Goal: Transaction & Acquisition: Purchase product/service

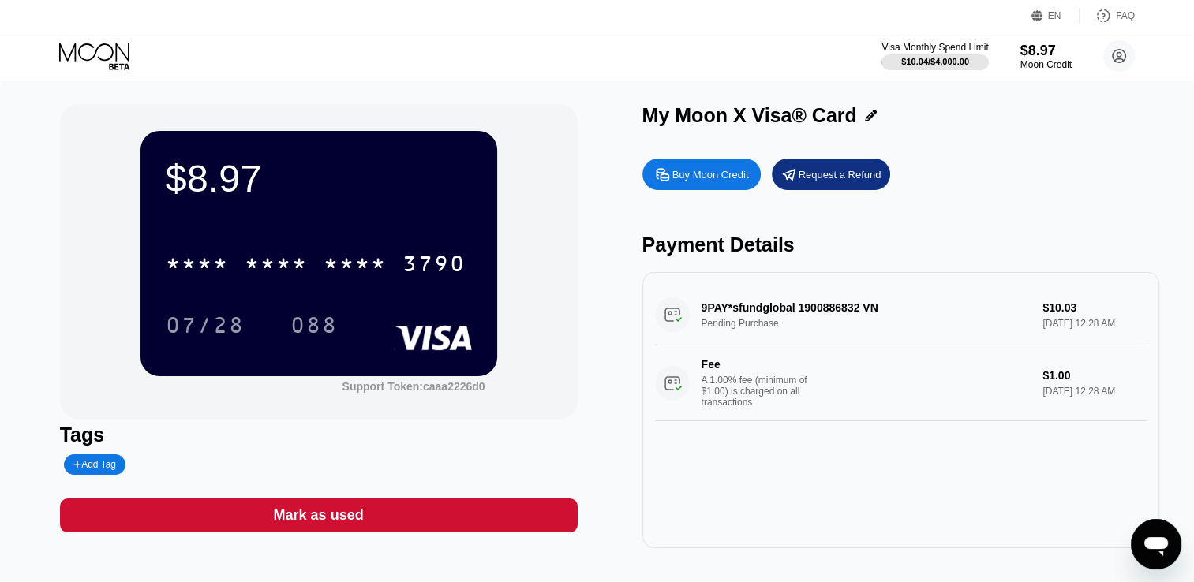
click at [849, 575] on div "$8.97 * * * * * * * * * * * * 3790 07/28 088 Support Token: caaa2226d0 Tags Add…" at bounding box center [597, 333] width 1194 height 507
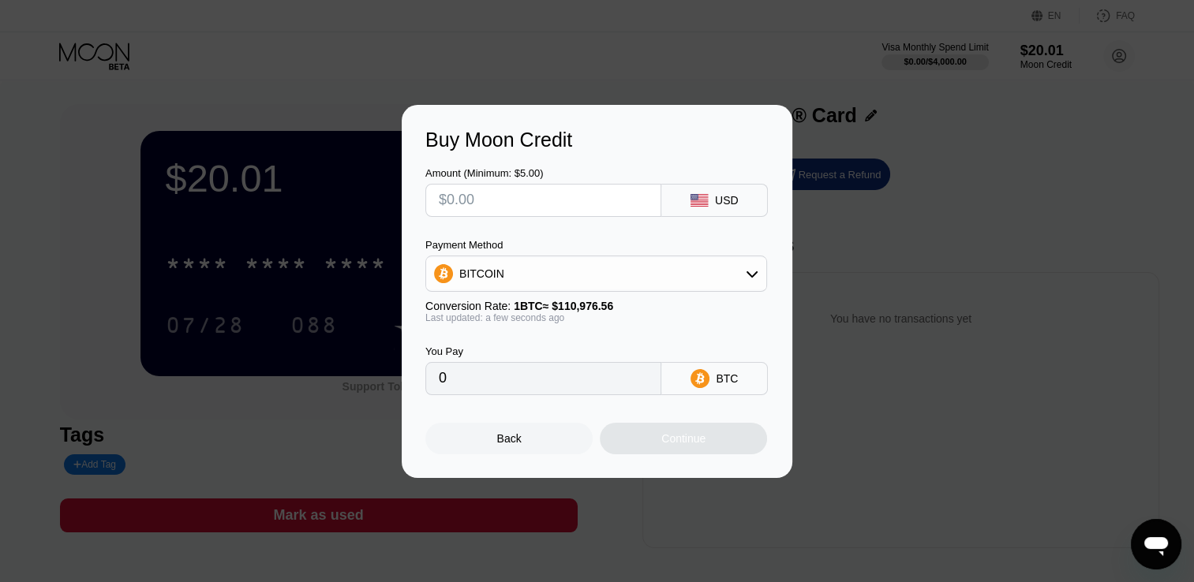
click at [922, 140] on div "Buy Moon Credit Amount (Minimum: $5.00) USD Payment Method BITCOIN Conversion R…" at bounding box center [597, 291] width 1194 height 373
click at [508, 440] on div "Back" at bounding box center [509, 438] width 24 height 13
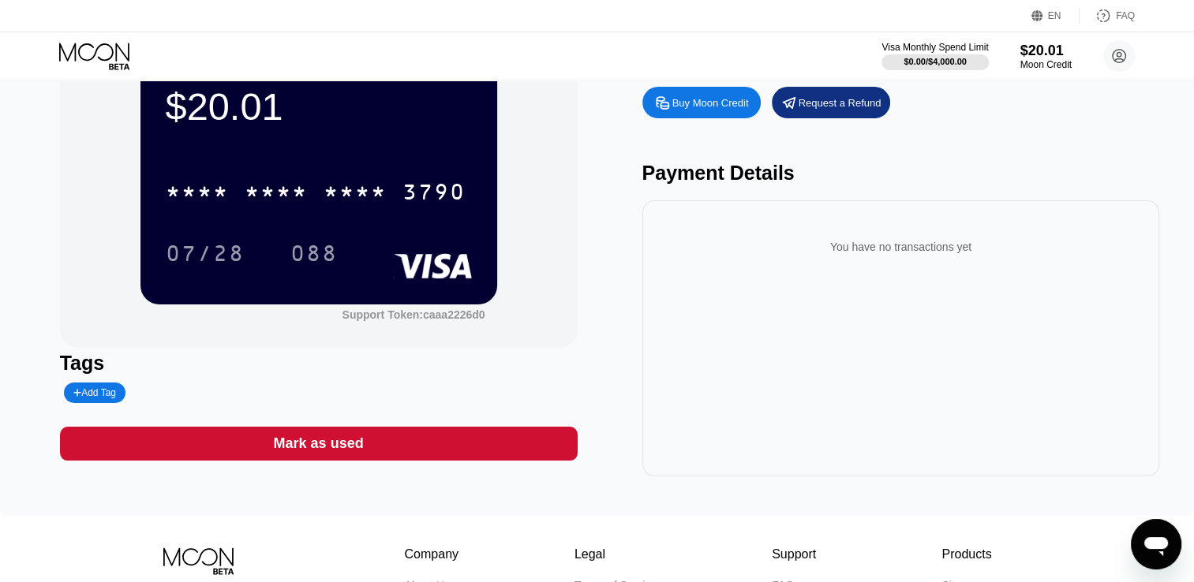
scroll to position [158, 0]
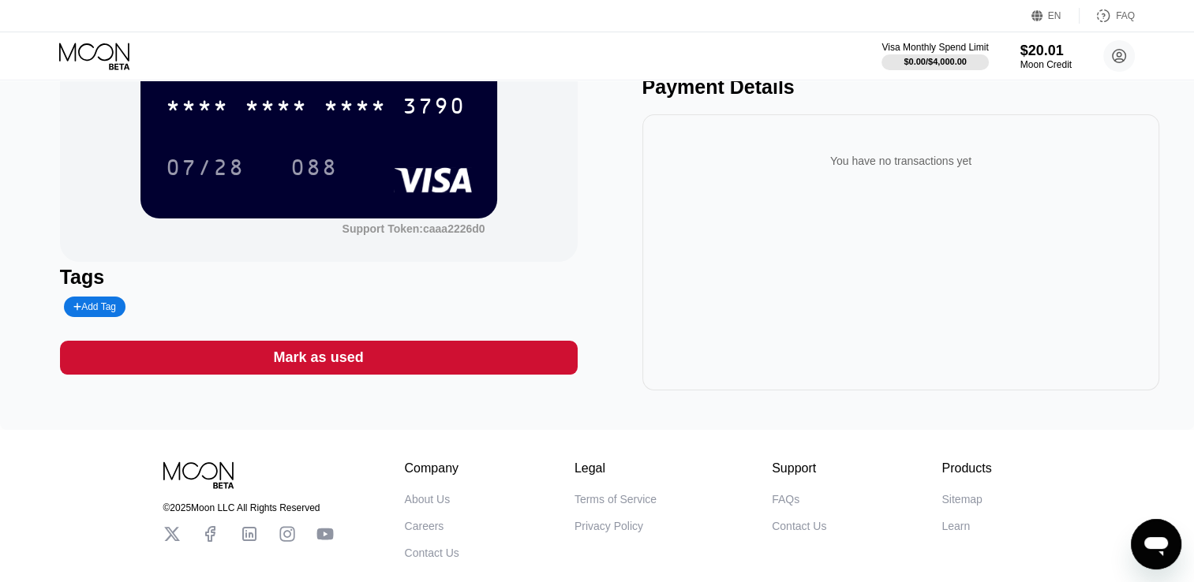
click at [799, 298] on div "You have no transactions yet" at bounding box center [901, 252] width 518 height 276
click at [930, 256] on div "You have no transactions yet" at bounding box center [901, 252] width 518 height 276
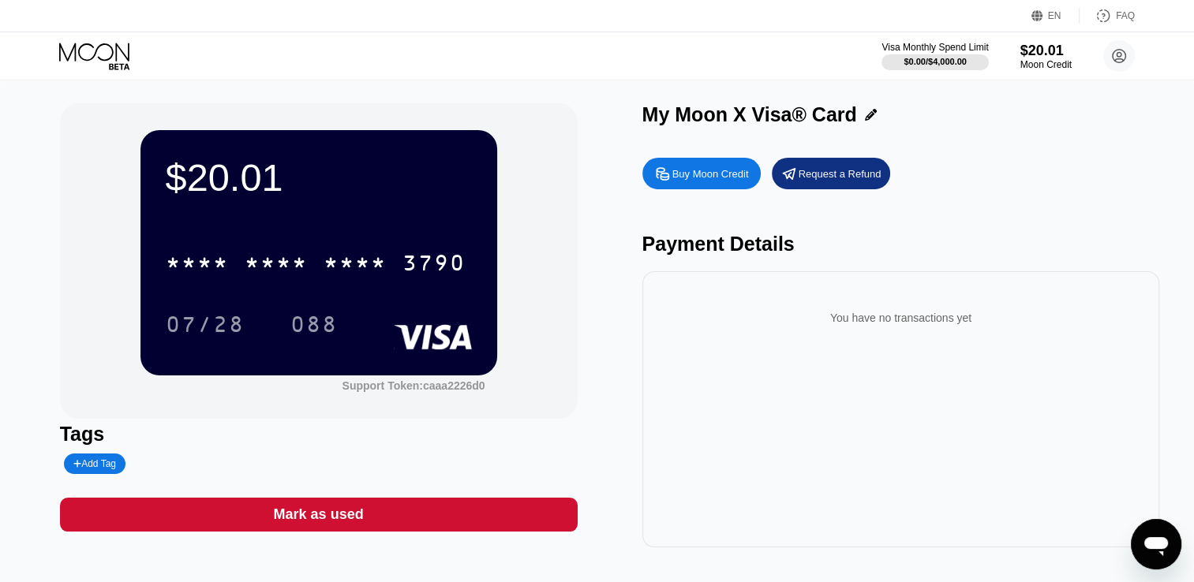
scroll to position [0, 0]
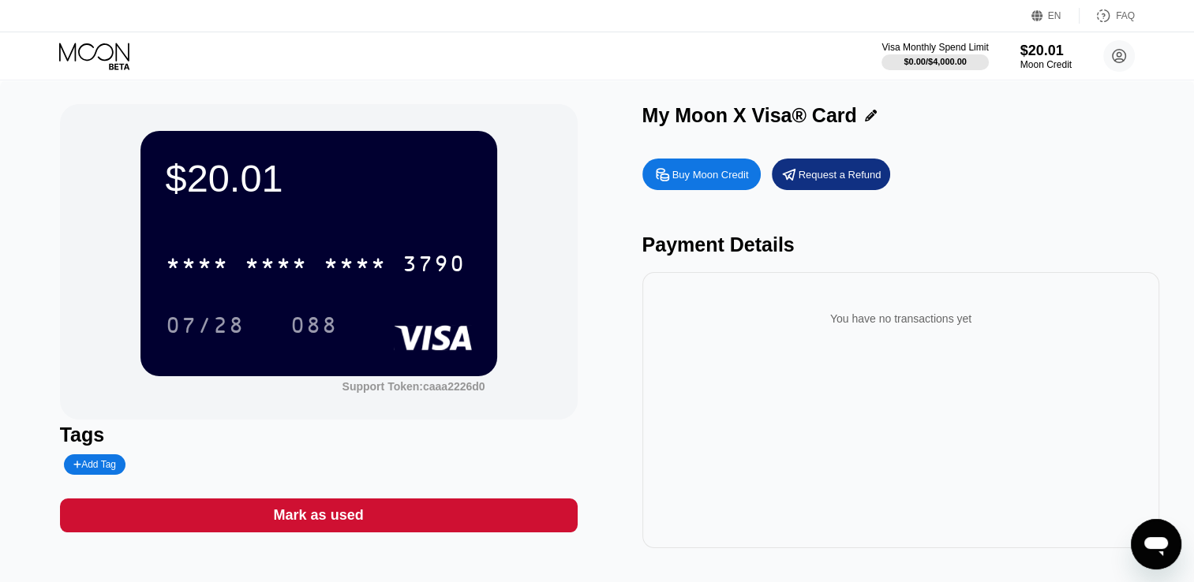
click at [72, 58] on icon at bounding box center [95, 57] width 73 height 28
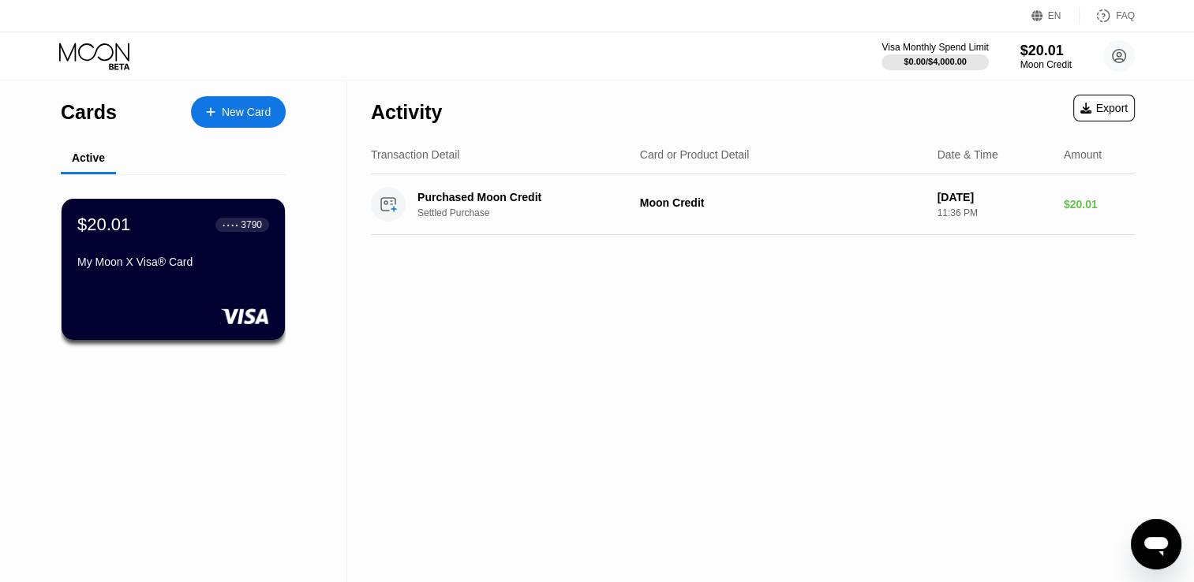
click at [687, 346] on div "Activity Export Transaction Detail Card or Product Detail Date & Time Amount Pu…" at bounding box center [752, 331] width 811 height 502
click at [211, 262] on div "My Moon X Visa® Card" at bounding box center [173, 262] width 193 height 13
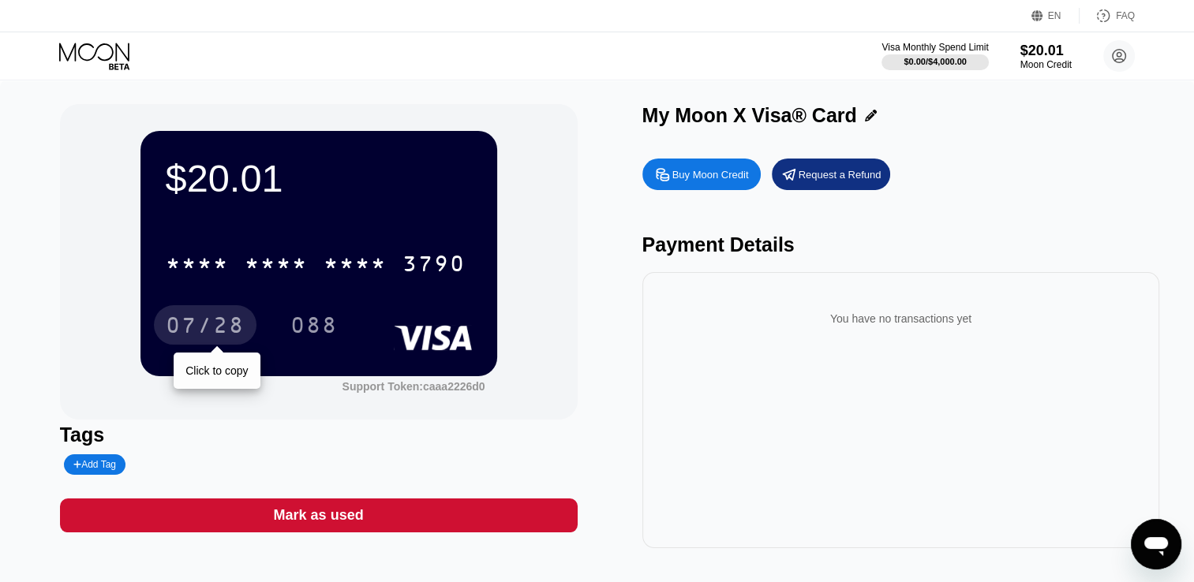
click at [211, 314] on div "07/28" at bounding box center [205, 324] width 103 height 39
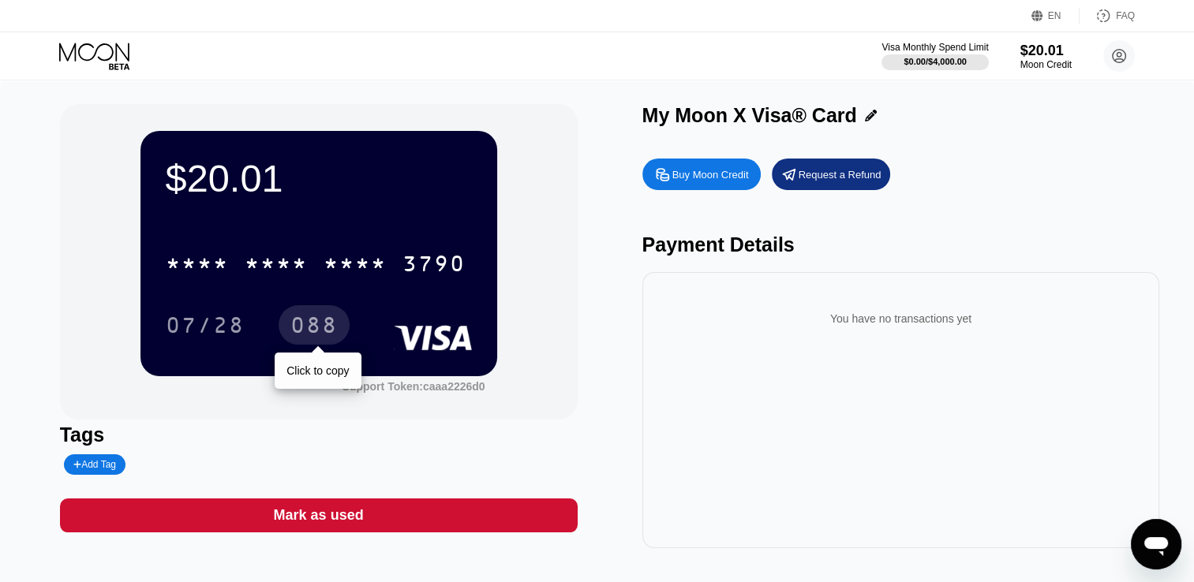
click at [331, 336] on div "088" at bounding box center [313, 327] width 47 height 25
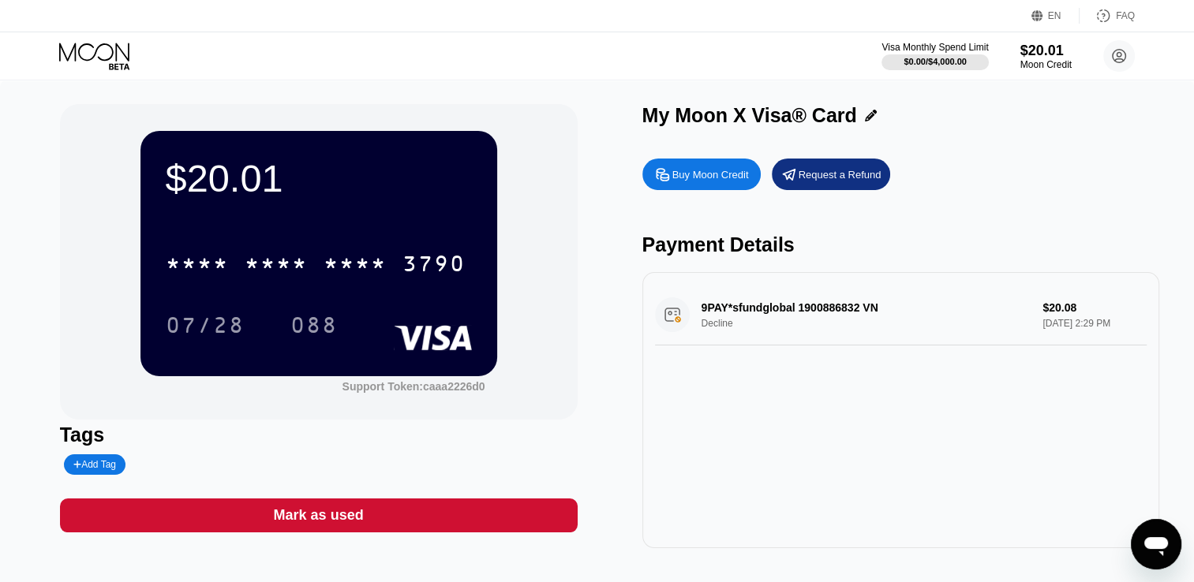
drag, startPoint x: 776, startPoint y: 308, endPoint x: 824, endPoint y: 365, distance: 74.5
click at [825, 346] on div "9PAY*sfundglobal 1900886832 VN Decline $20.08 [DATE] 2:29 PM" at bounding box center [901, 315] width 492 height 61
click at [817, 399] on div "9PAY*sfundglobal 1900886832 VN Decline $20.08 [DATE] 2:29 PM" at bounding box center [901, 410] width 518 height 276
click at [702, 187] on div "Buy Moon Credit" at bounding box center [701, 175] width 118 height 32
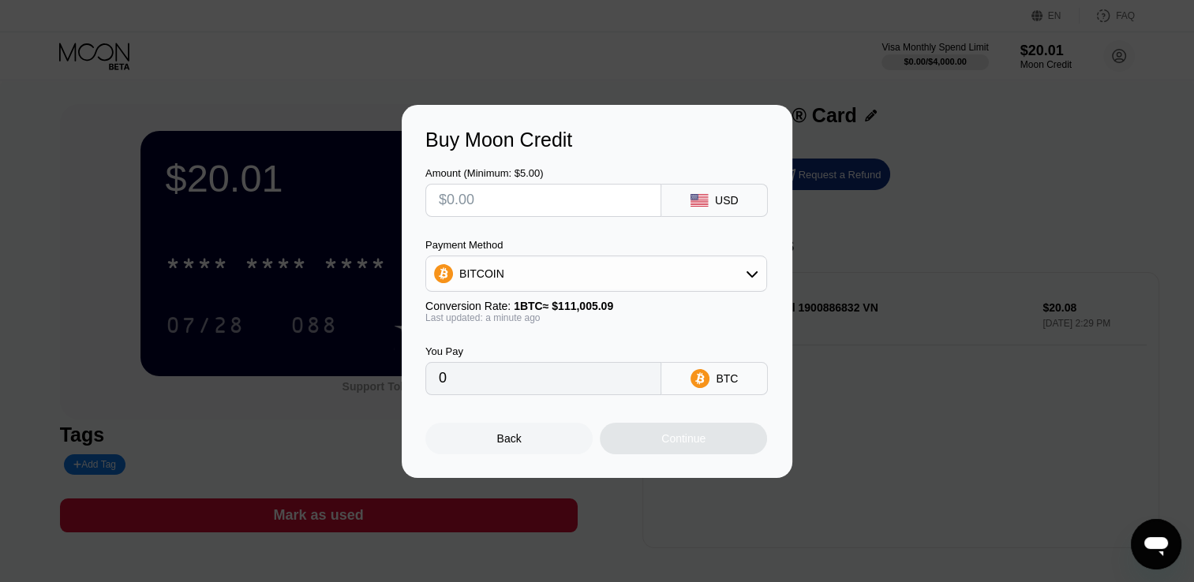
click at [507, 204] on input "text" at bounding box center [543, 201] width 209 height 32
type input "$1"
type input "0.00000901"
type input "$18"
type input "0.00016216"
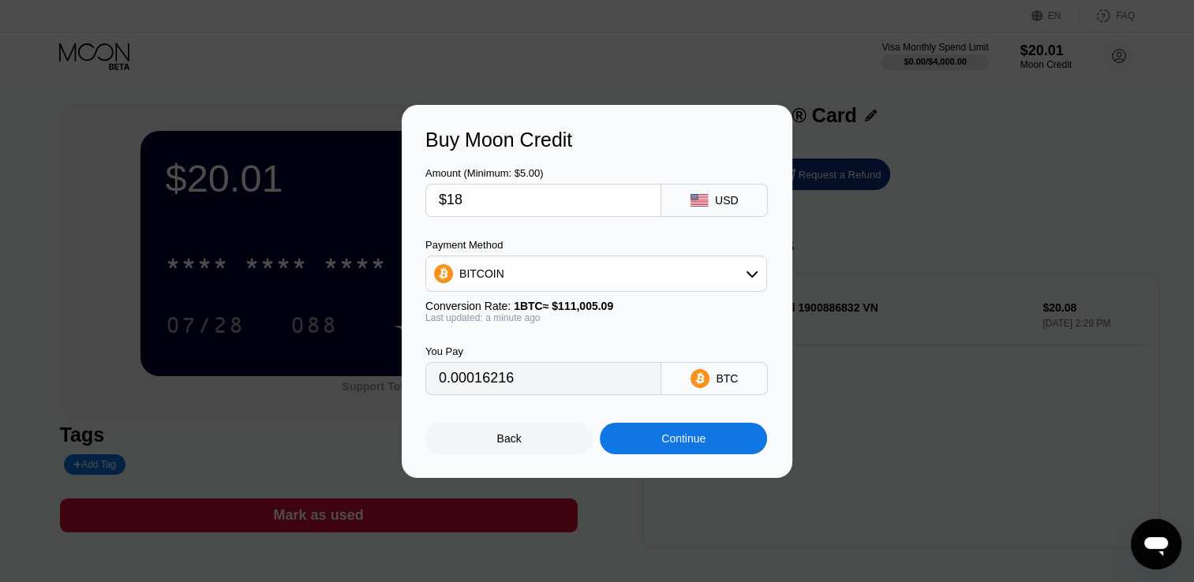
type input "$18"
click at [685, 440] on div "Continue" at bounding box center [683, 438] width 44 height 13
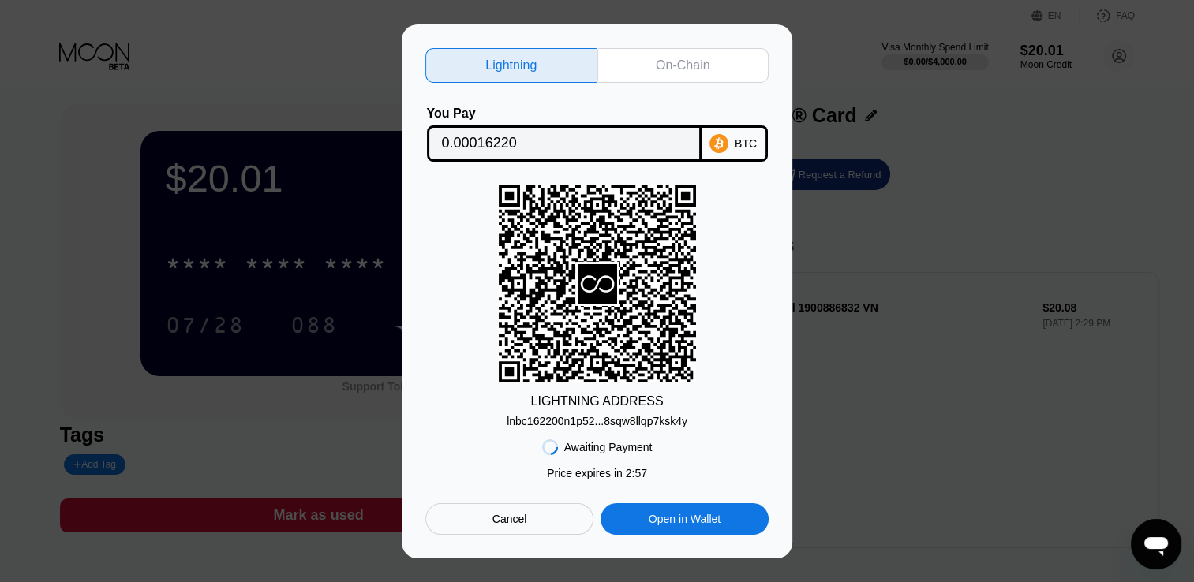
click at [654, 62] on div "On-Chain" at bounding box center [683, 65] width 172 height 35
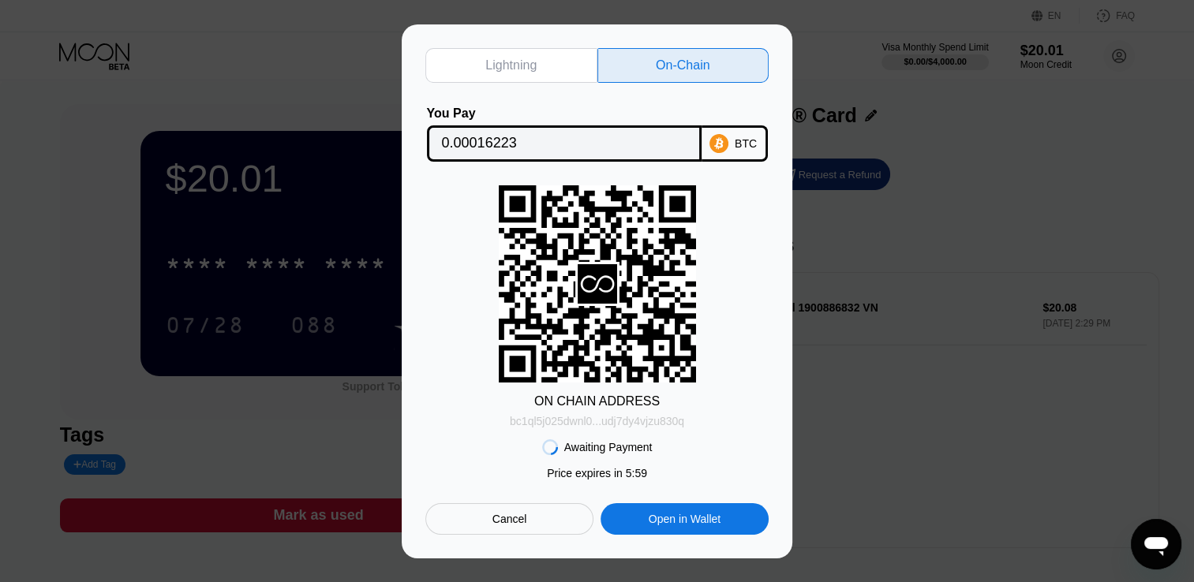
click at [582, 428] on div "bc1ql5j025dwnl0...udj7dy4vjzu830q" at bounding box center [597, 421] width 174 height 13
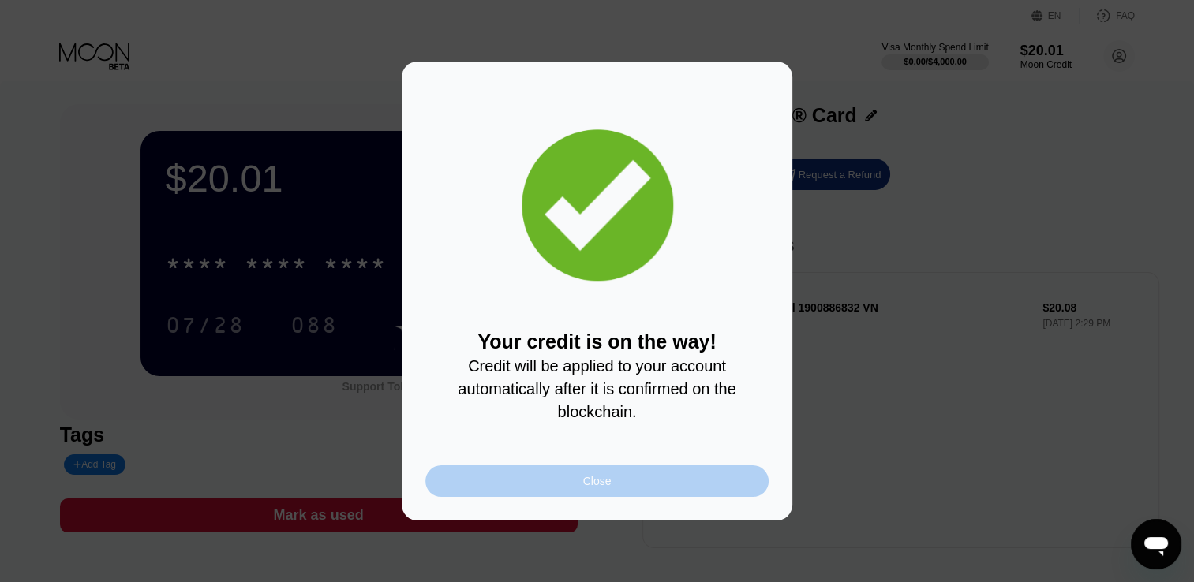
click at [593, 497] on div "Close" at bounding box center [596, 482] width 343 height 32
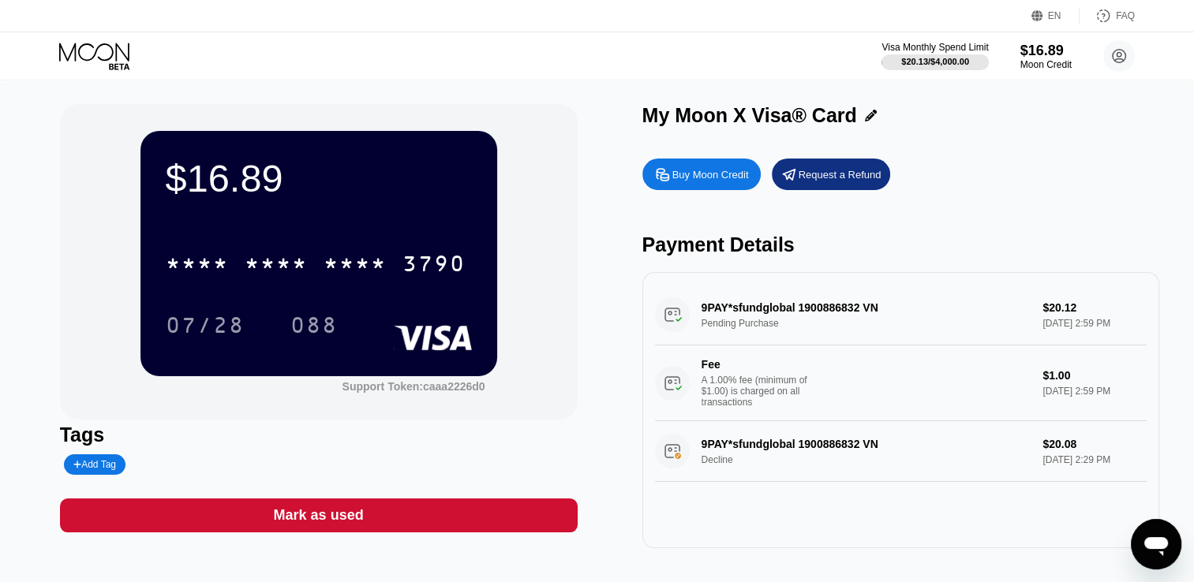
click at [794, 309] on div "9PAY*sfundglobal 1900886832 VN Pending Purchase $20.12 Aug 22, 2025 2:59 PM Fee…" at bounding box center [901, 353] width 492 height 137
click at [0, 141] on html "EN Language Select an item Save FAQ Visa Monthly Spend Limit $20.13 / $4,000.00…" at bounding box center [597, 291] width 1194 height 582
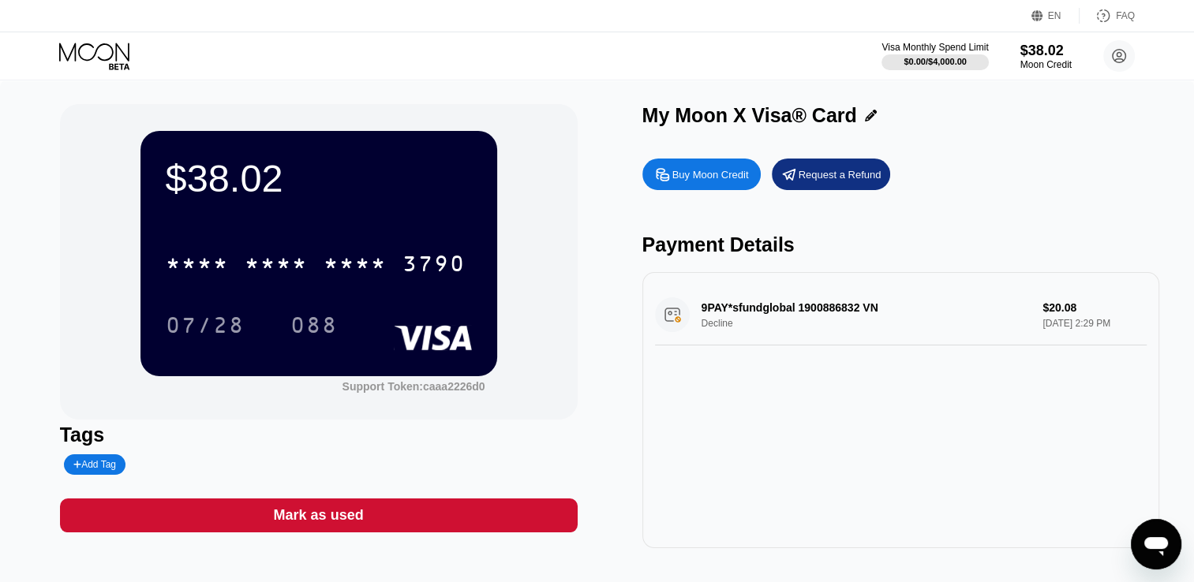
click at [855, 437] on div "9PAY*sfundglobal 1900886832 VN Decline $20.08 [DATE] 2:29 PM" at bounding box center [901, 410] width 518 height 276
